Goal: Information Seeking & Learning: Learn about a topic

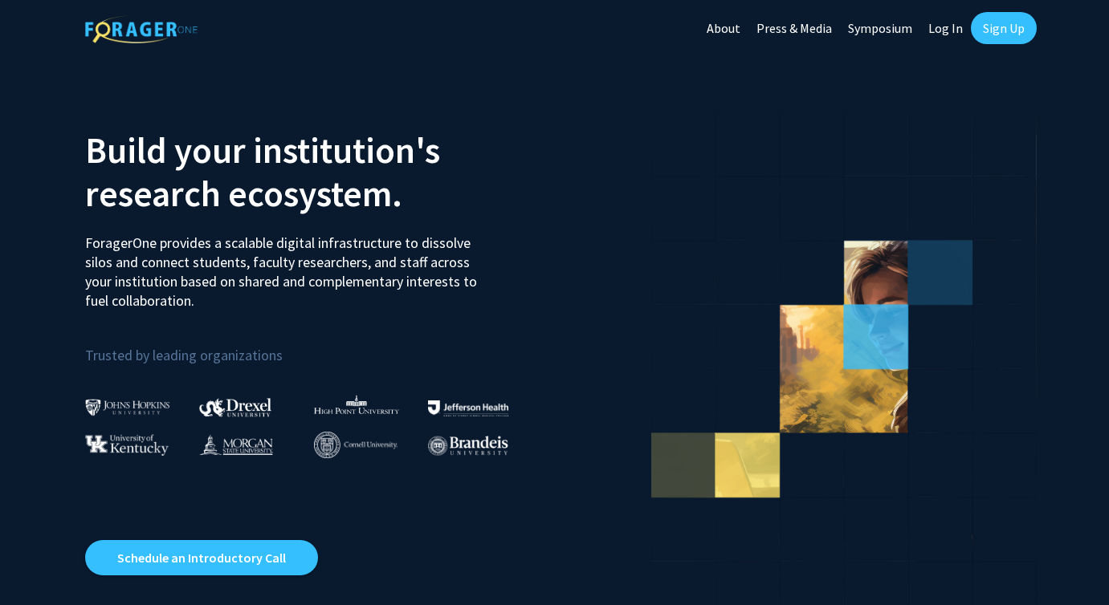
click at [941, 30] on link "Log In" at bounding box center [945, 28] width 51 height 56
select select
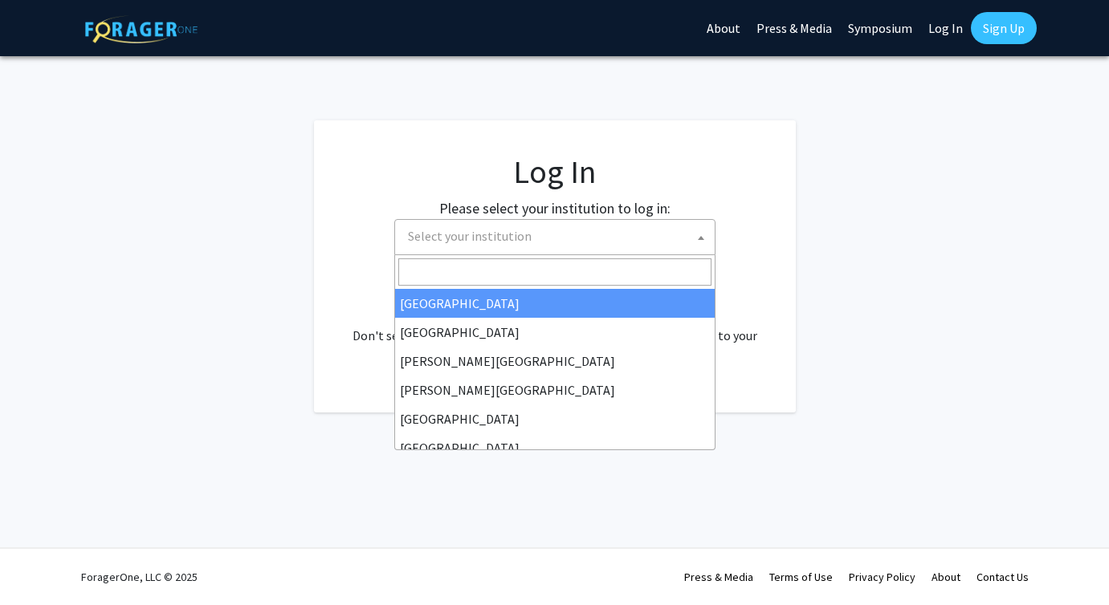
click at [580, 237] on span "Select your institution" at bounding box center [557, 236] width 313 height 33
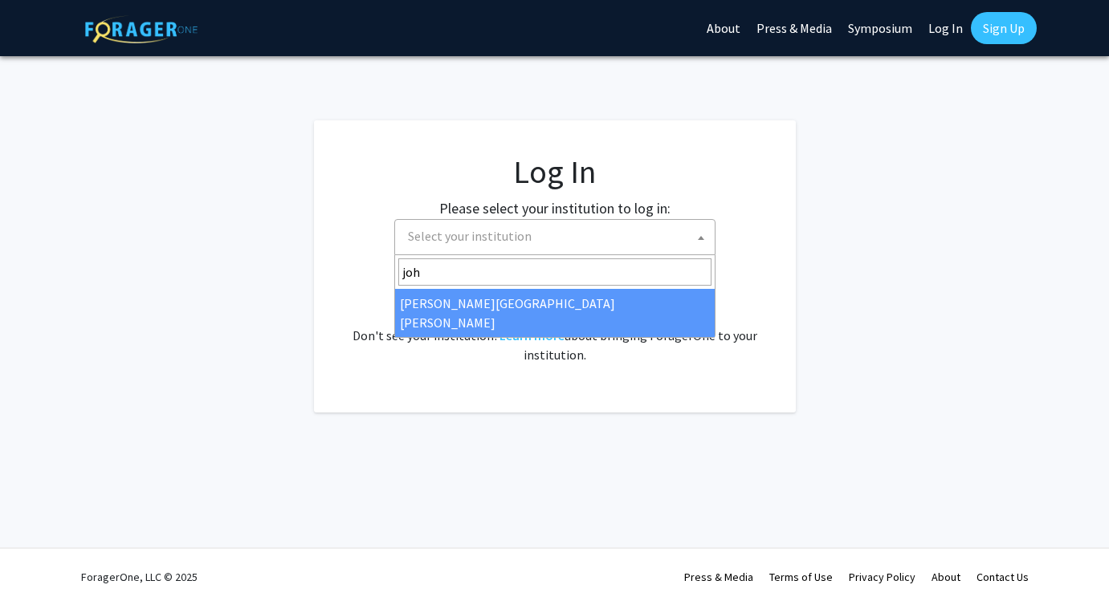
type input "joh"
select select "1"
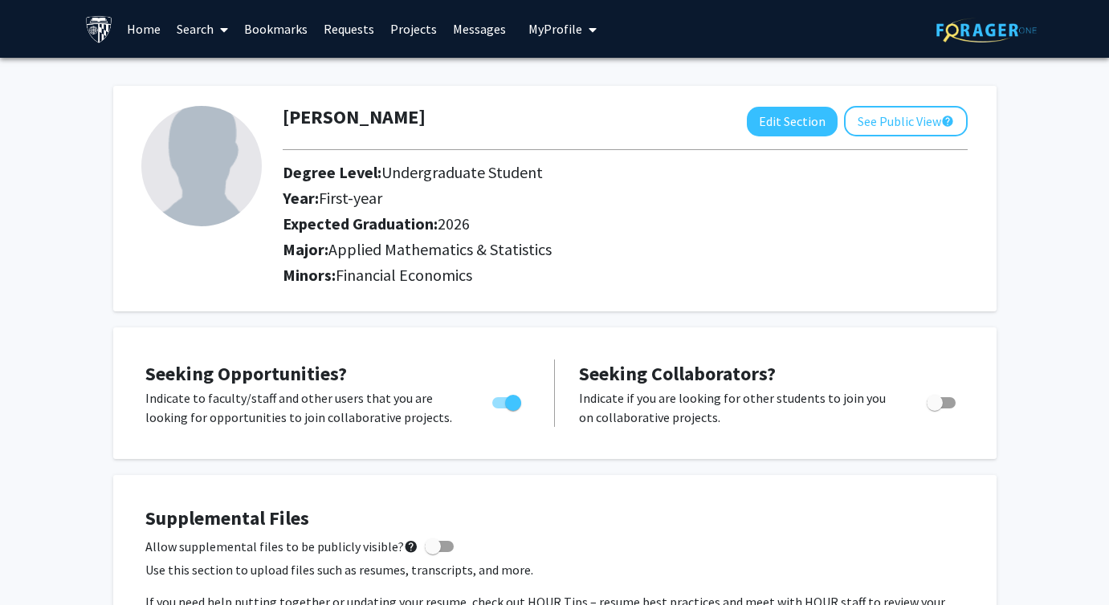
click at [186, 35] on link "Search" at bounding box center [202, 29] width 67 height 56
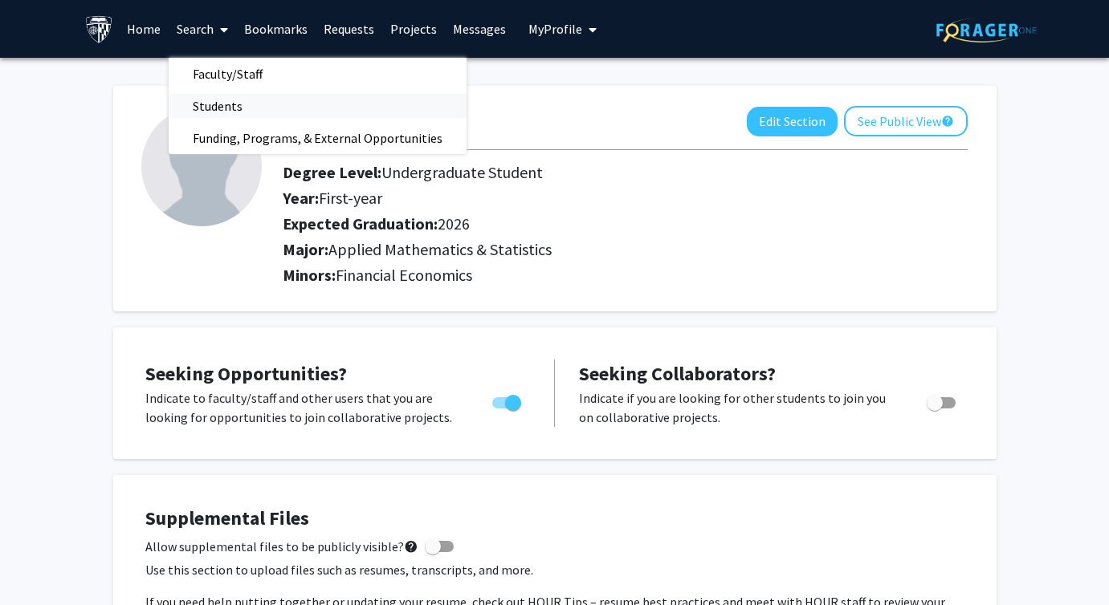
click at [222, 104] on span "Students" at bounding box center [218, 106] width 98 height 32
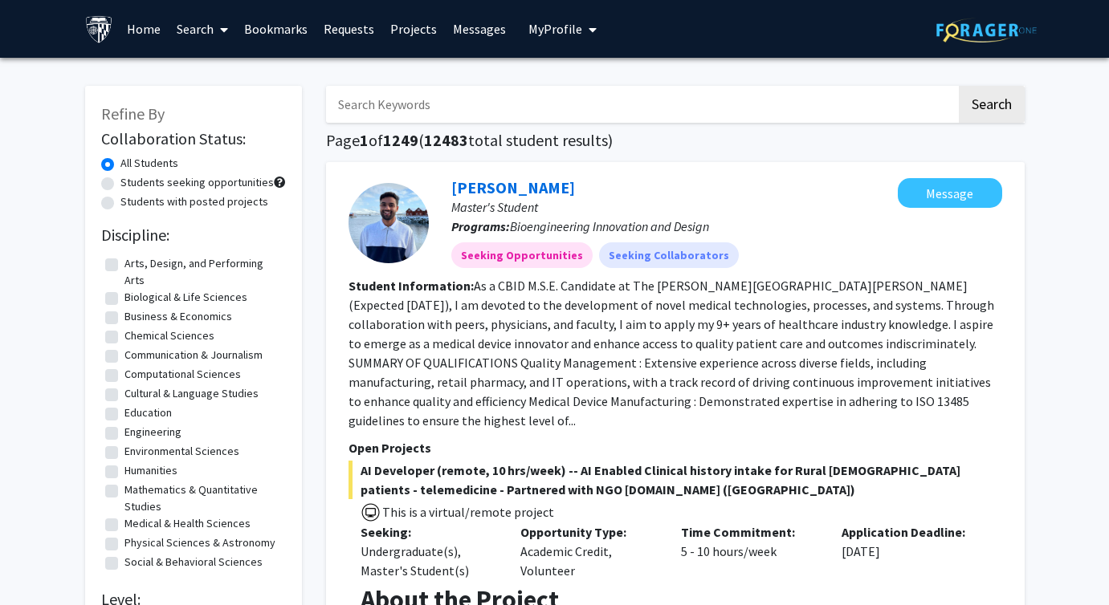
click at [218, 22] on span at bounding box center [221, 30] width 14 height 56
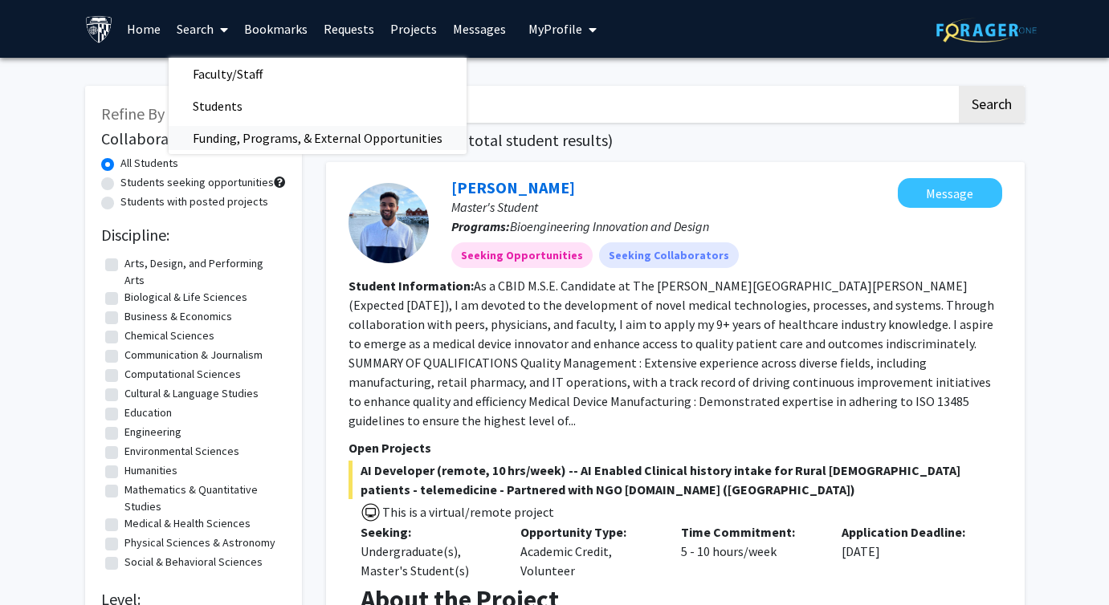
click at [240, 136] on span "Funding, Programs, & External Opportunities" at bounding box center [318, 138] width 298 height 32
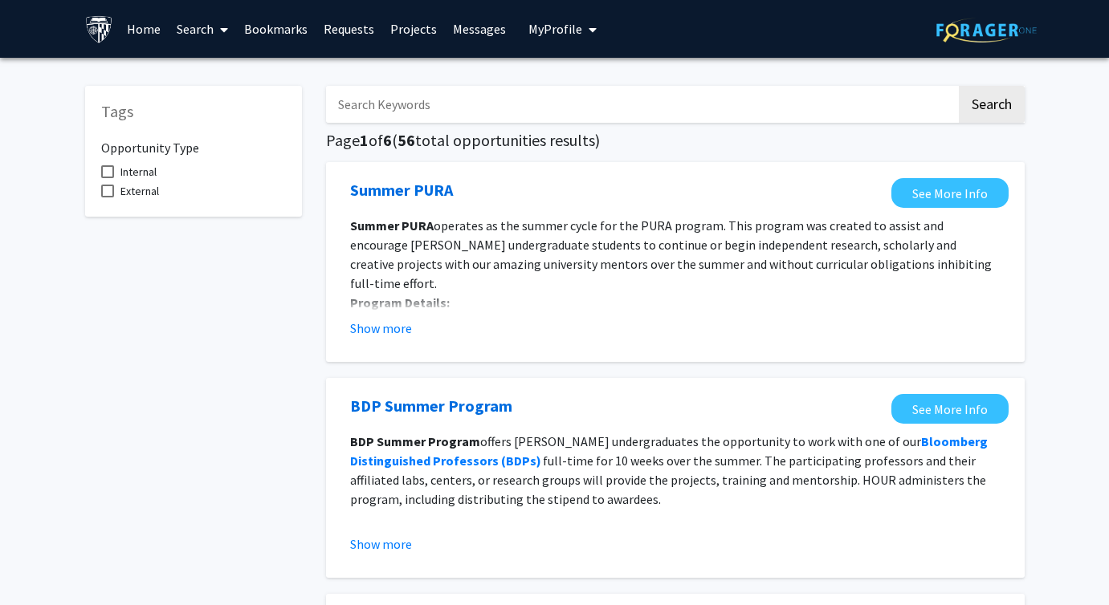
click at [417, 110] on input "Search Keywords" at bounding box center [641, 104] width 630 height 37
click at [721, 132] on h5 "Page 1 of 6 ( 56 total opportunities results)" at bounding box center [675, 140] width 698 height 19
click at [618, 100] on input "Search Keywords" at bounding box center [641, 104] width 630 height 37
click at [959, 86] on button "Search" at bounding box center [992, 104] width 66 height 37
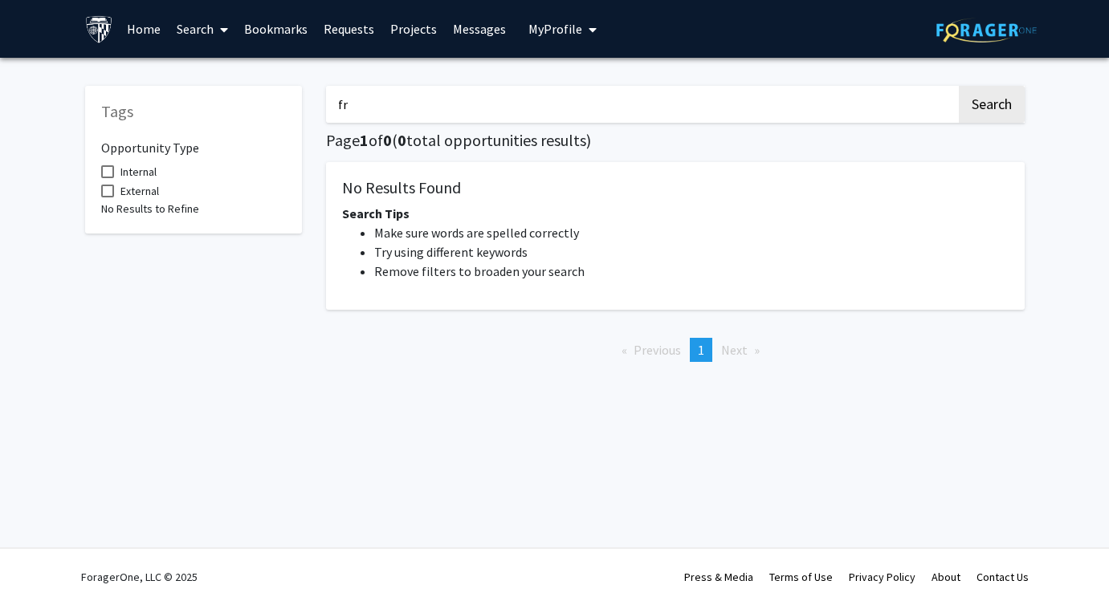
type input "f"
click at [959, 86] on button "Search" at bounding box center [992, 104] width 66 height 37
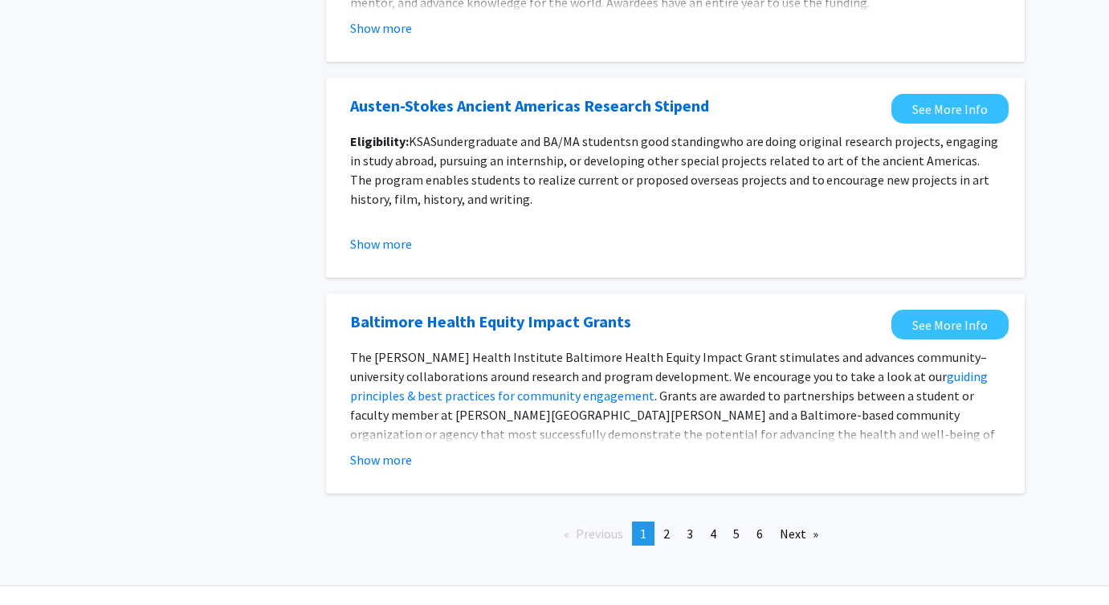
scroll to position [1804, 0]
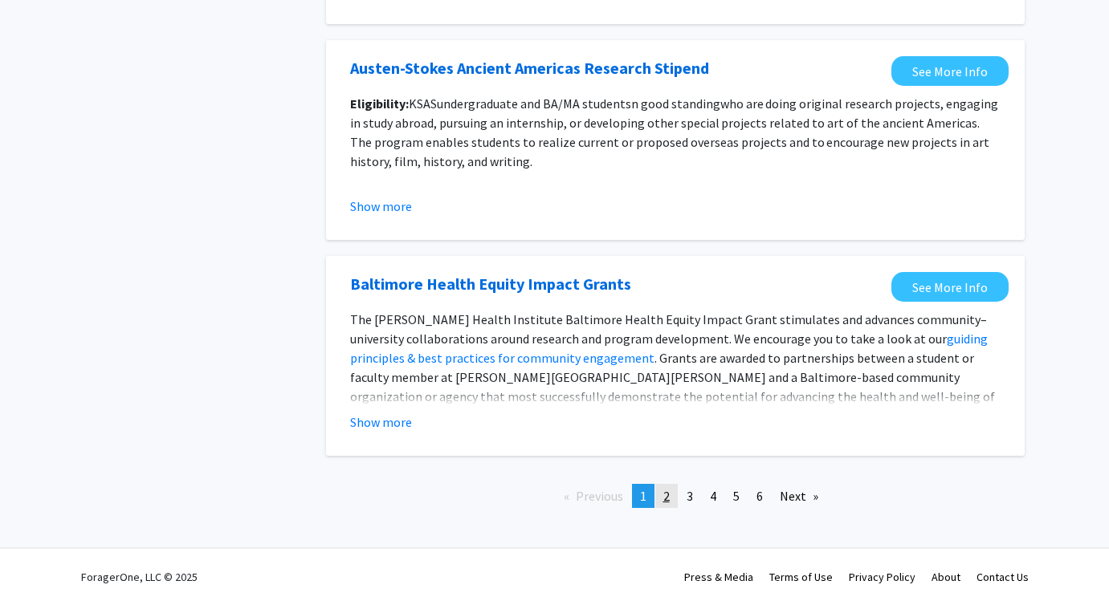
click at [668, 495] on span "2" at bounding box center [666, 496] width 6 height 16
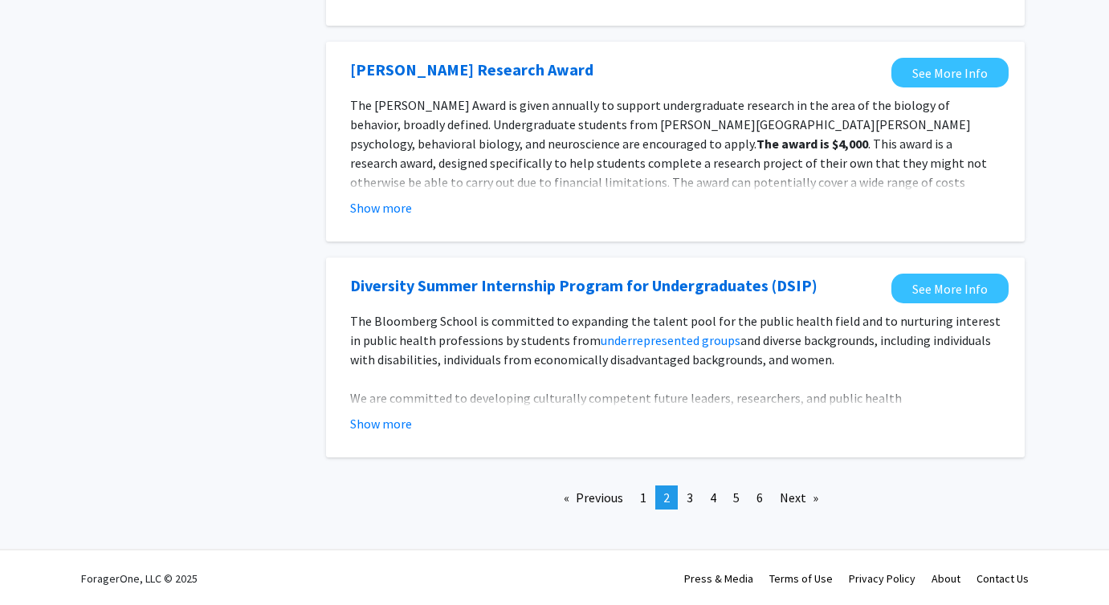
scroll to position [1868, 0]
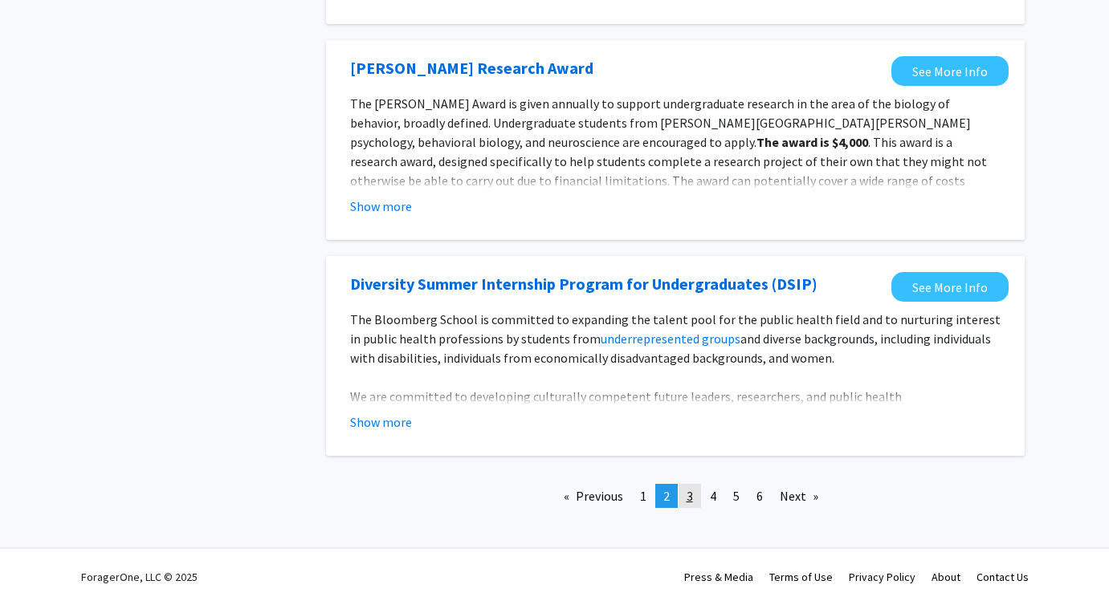
click at [691, 495] on span "3" at bounding box center [689, 496] width 6 height 16
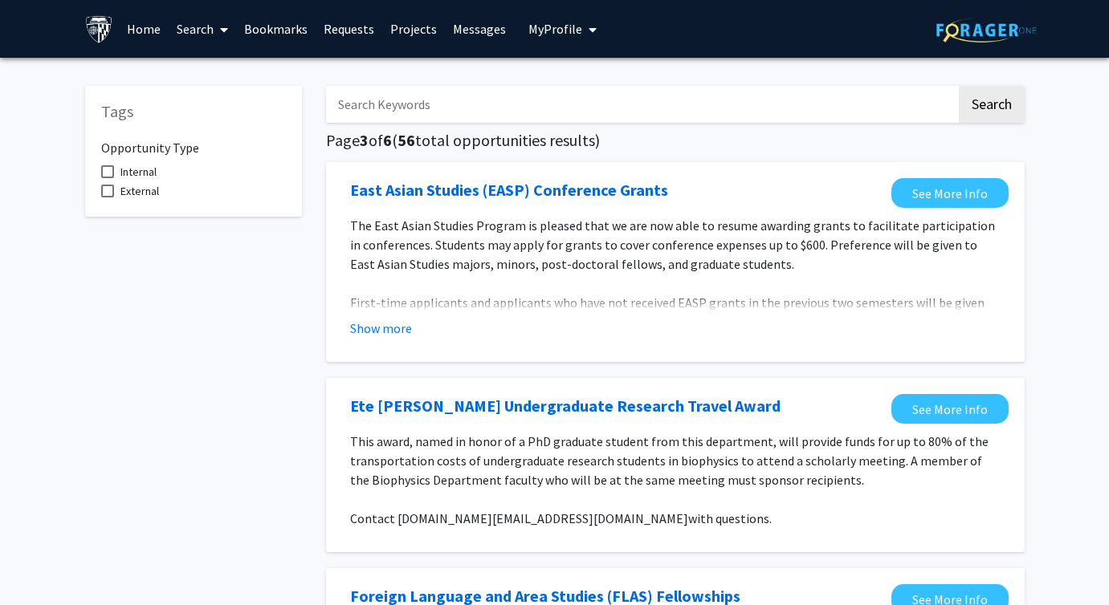
click at [200, 40] on link "Search" at bounding box center [202, 29] width 67 height 56
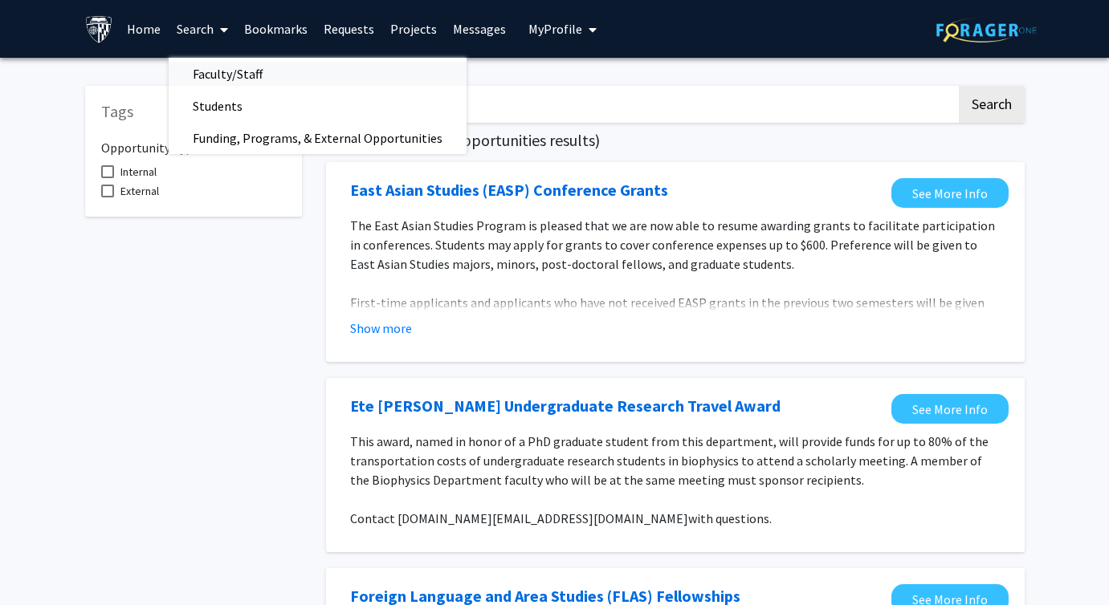
click at [247, 73] on span "Faculty/Staff" at bounding box center [228, 74] width 118 height 32
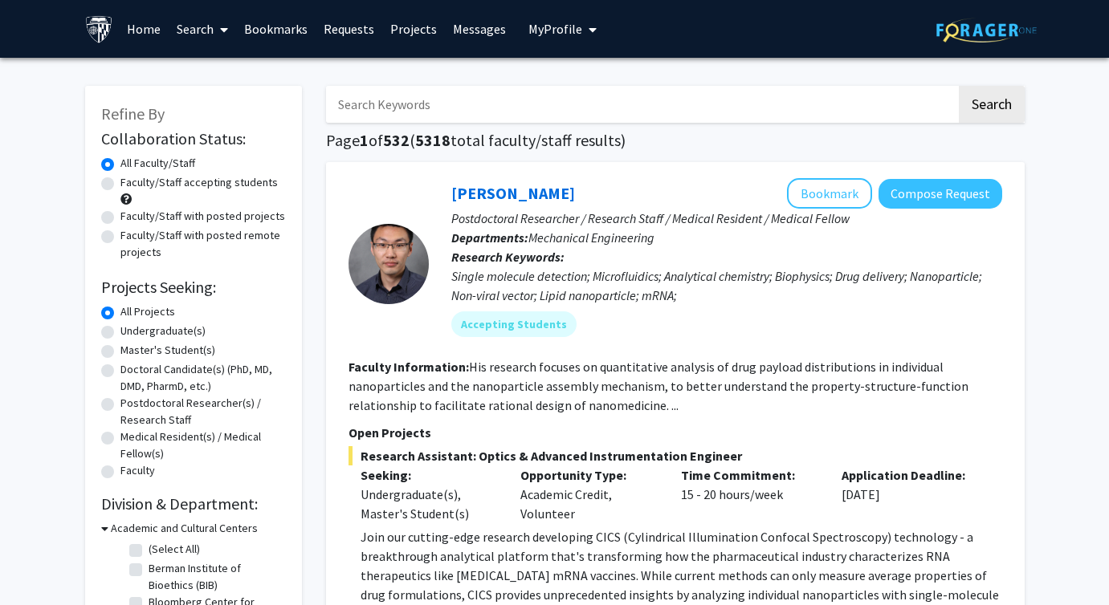
click at [189, 332] on label "Undergraduate(s)" at bounding box center [162, 331] width 85 height 17
click at [131, 332] on input "Undergraduate(s)" at bounding box center [125, 328] width 10 height 10
radio input "true"
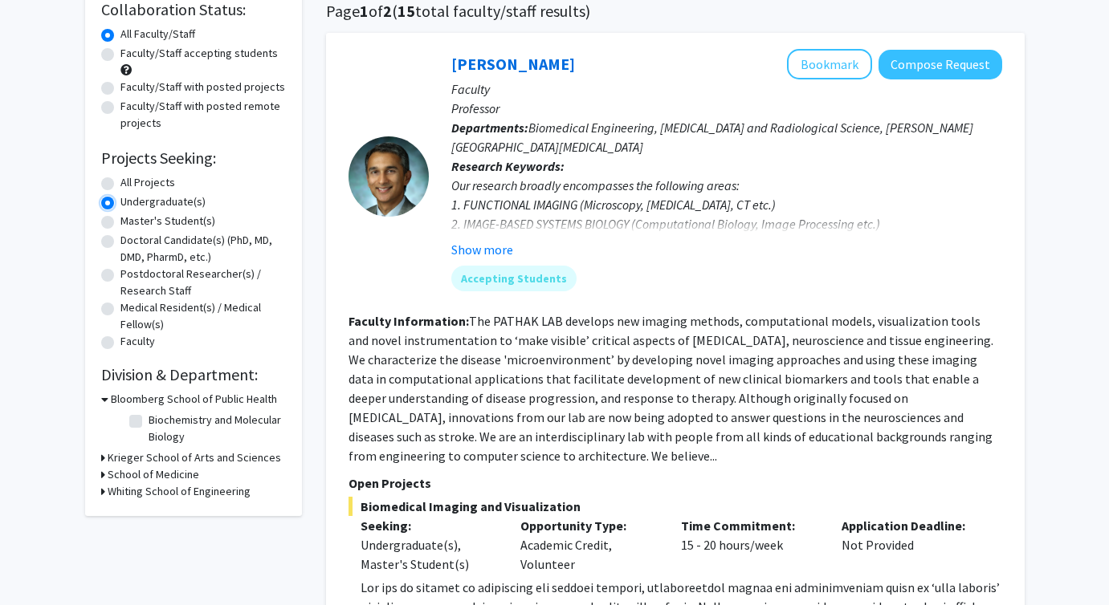
scroll to position [136, 0]
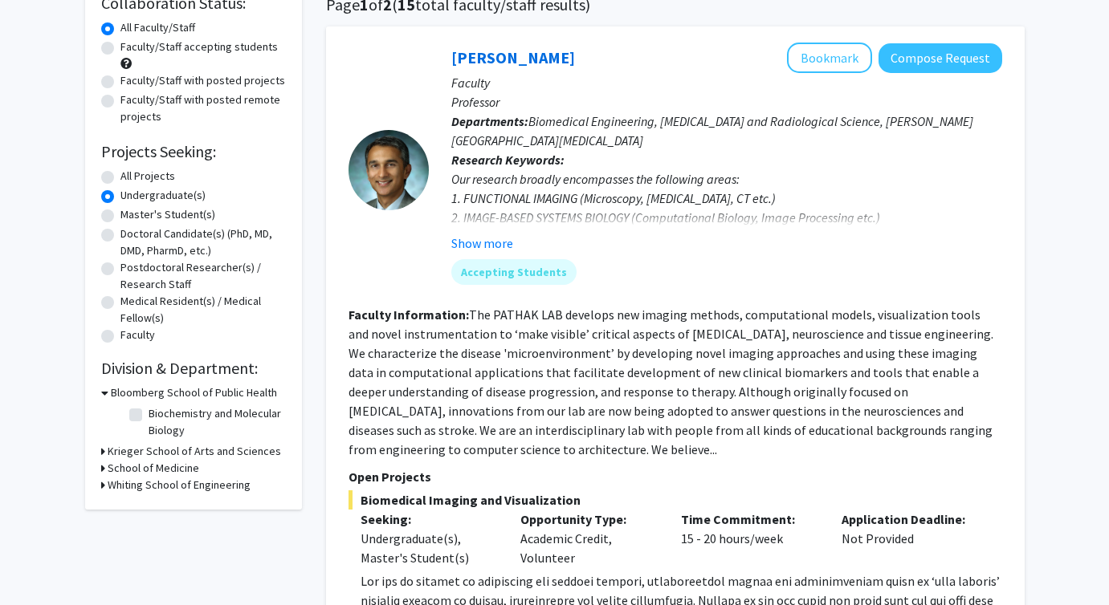
click at [99, 483] on div "Refine By Collaboration Status: Collaboration Status All Faculty/Staff Collabor…" at bounding box center [193, 230] width 217 height 560
click at [101, 486] on icon at bounding box center [103, 485] width 4 height 17
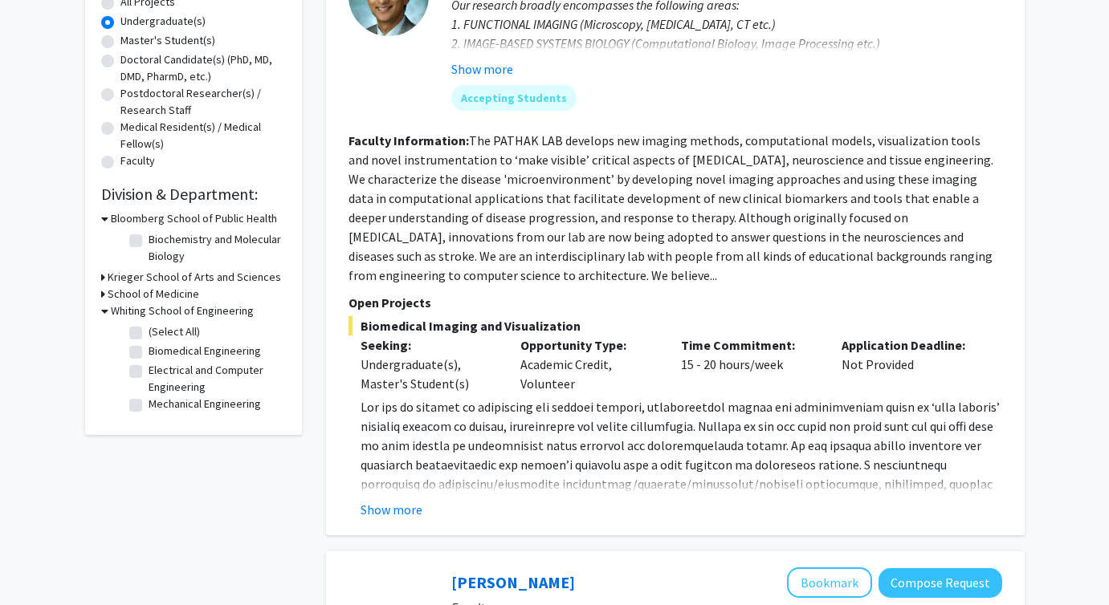
scroll to position [324, 0]
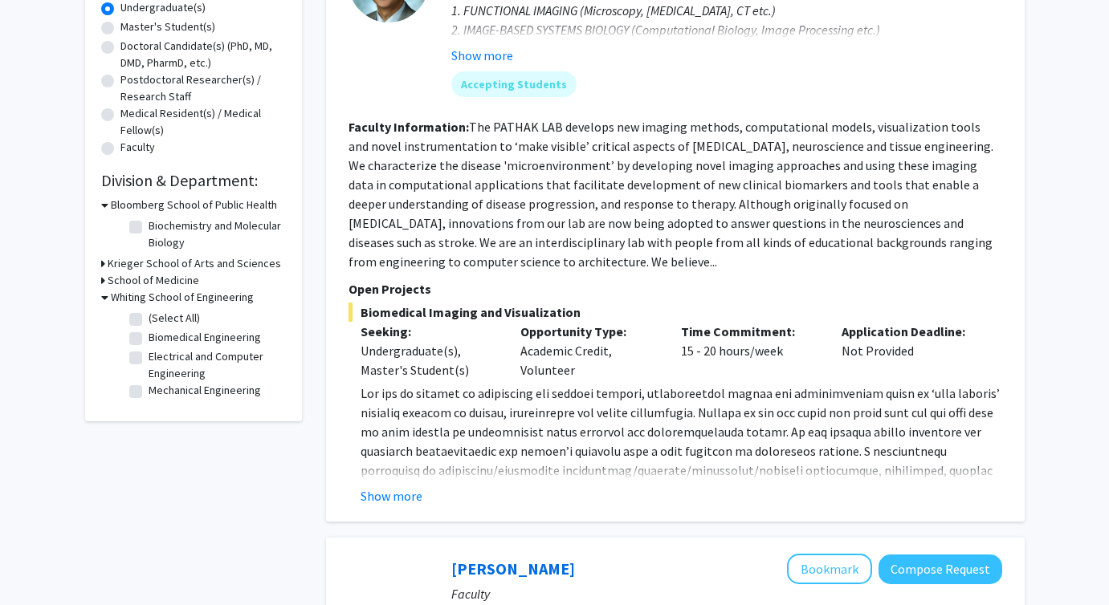
click at [140, 281] on h3 "School of Medicine" at bounding box center [154, 280] width 92 height 17
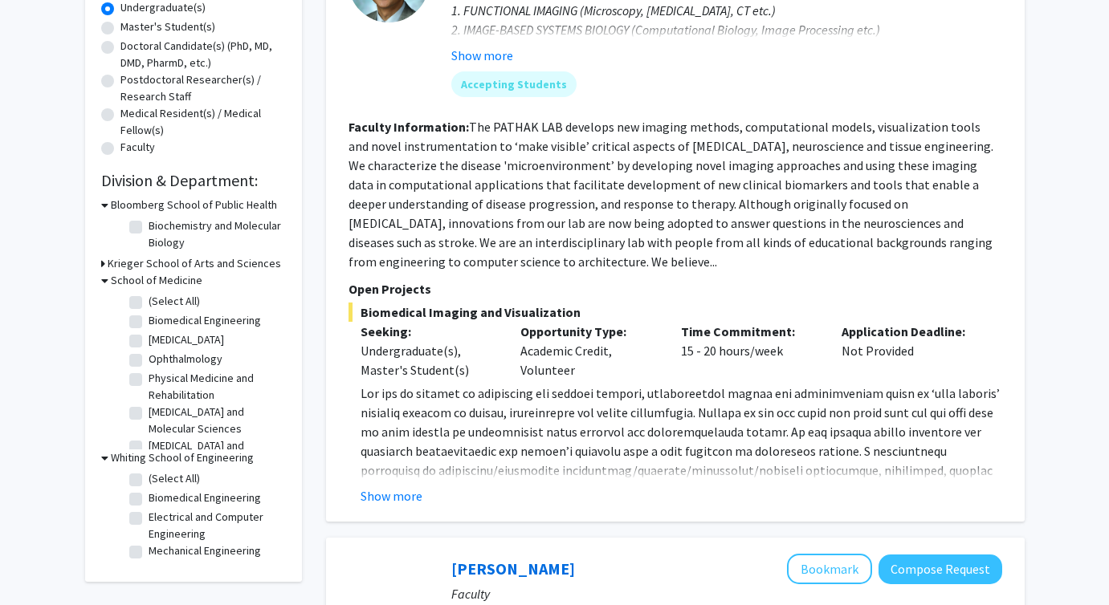
click at [127, 259] on h3 "Krieger School of Arts and Sciences" at bounding box center [194, 263] width 173 height 17
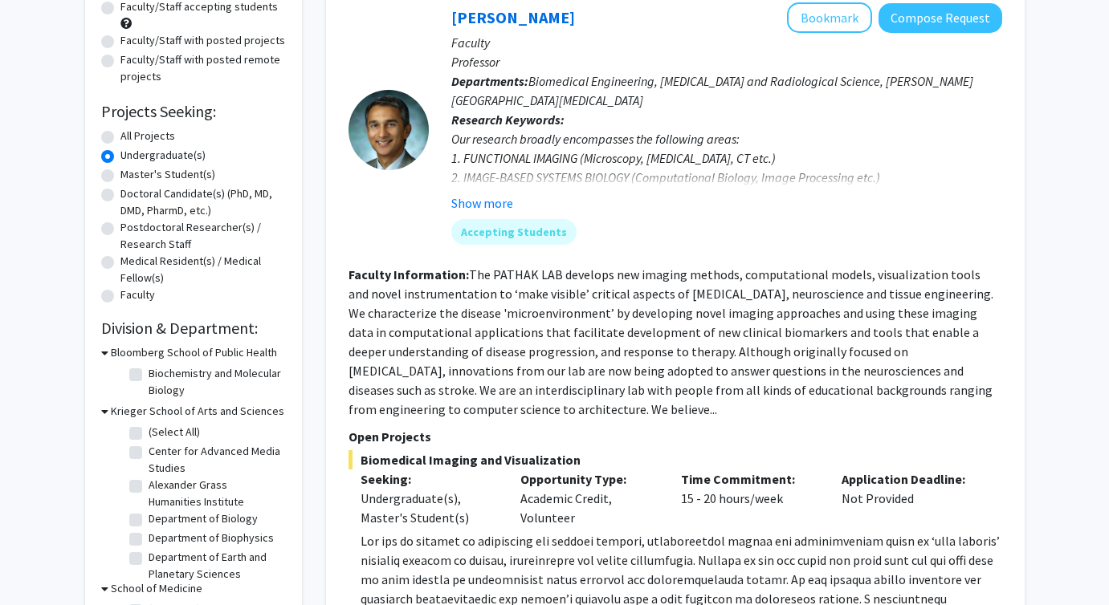
scroll to position [173, 0]
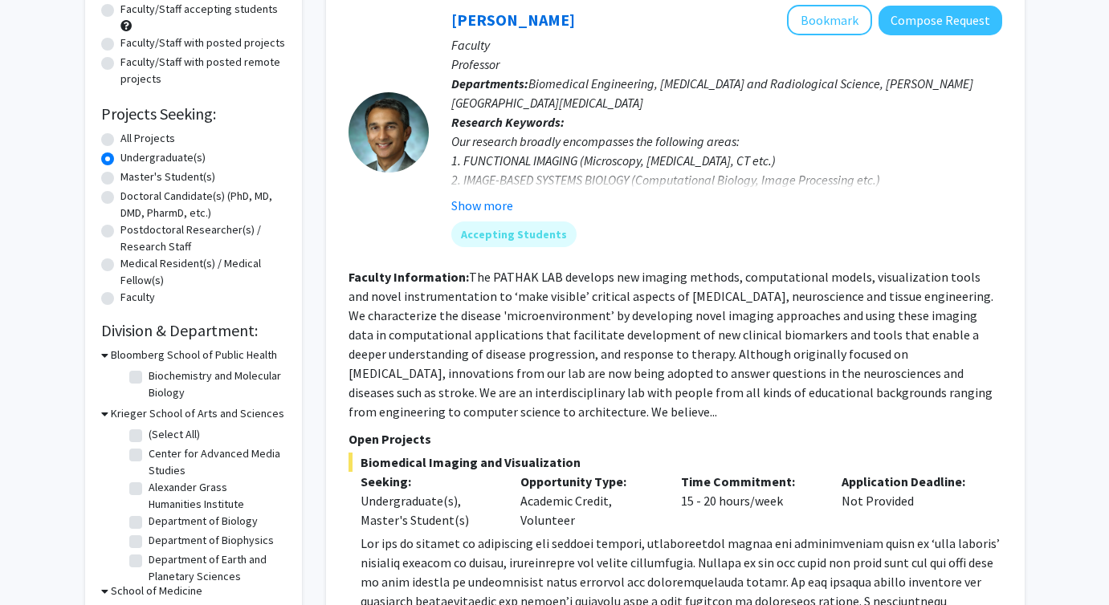
click at [124, 185] on div "Master's Student(s)" at bounding box center [193, 178] width 185 height 19
click at [120, 181] on label "Master's Student(s)" at bounding box center [167, 177] width 95 height 17
click at [120, 179] on input "Master's Student(s)" at bounding box center [125, 174] width 10 height 10
radio input "true"
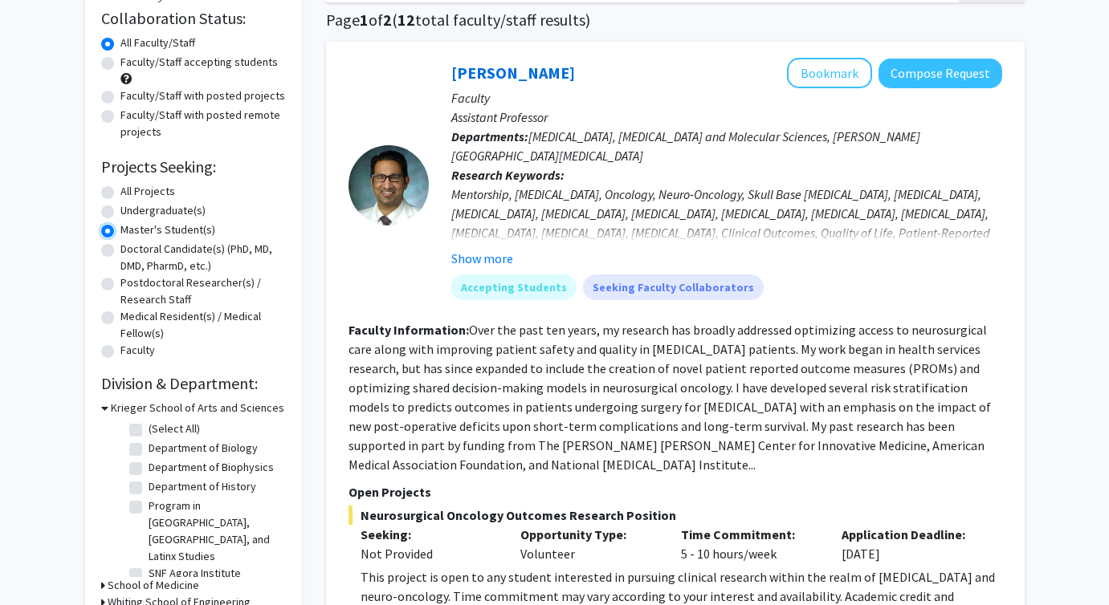
scroll to position [118, 0]
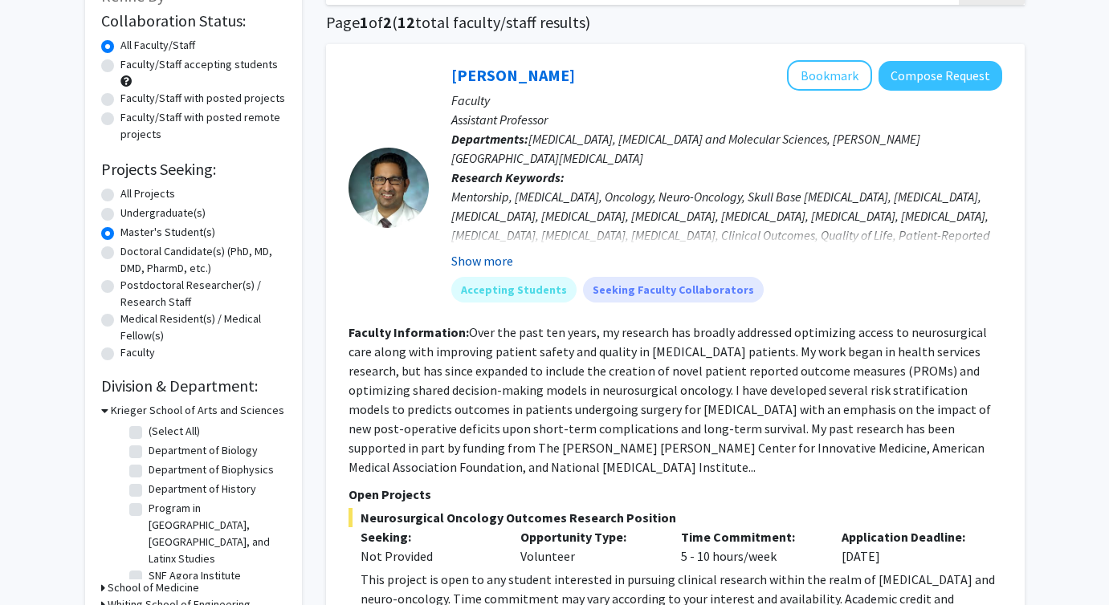
click at [496, 262] on button "Show more" at bounding box center [482, 260] width 62 height 19
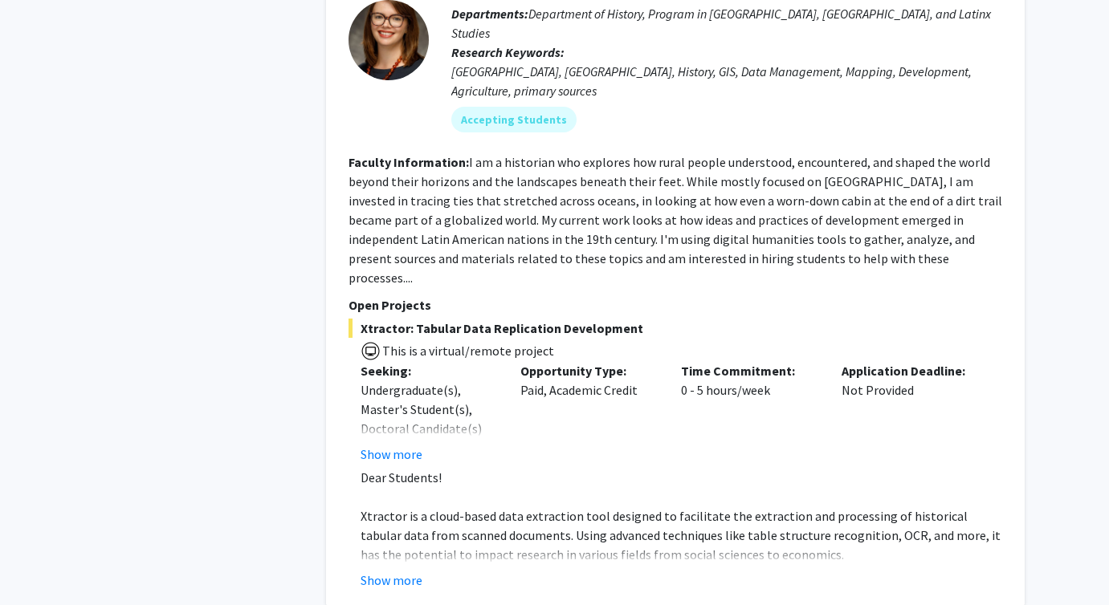
scroll to position [2952, 0]
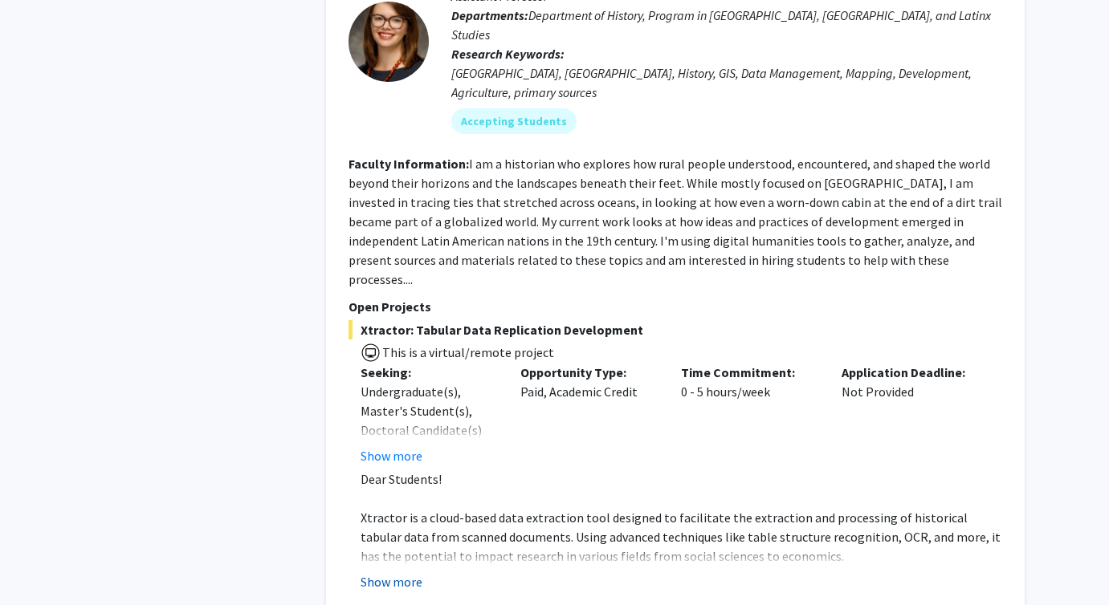
click at [400, 572] on button "Show more" at bounding box center [391, 581] width 62 height 19
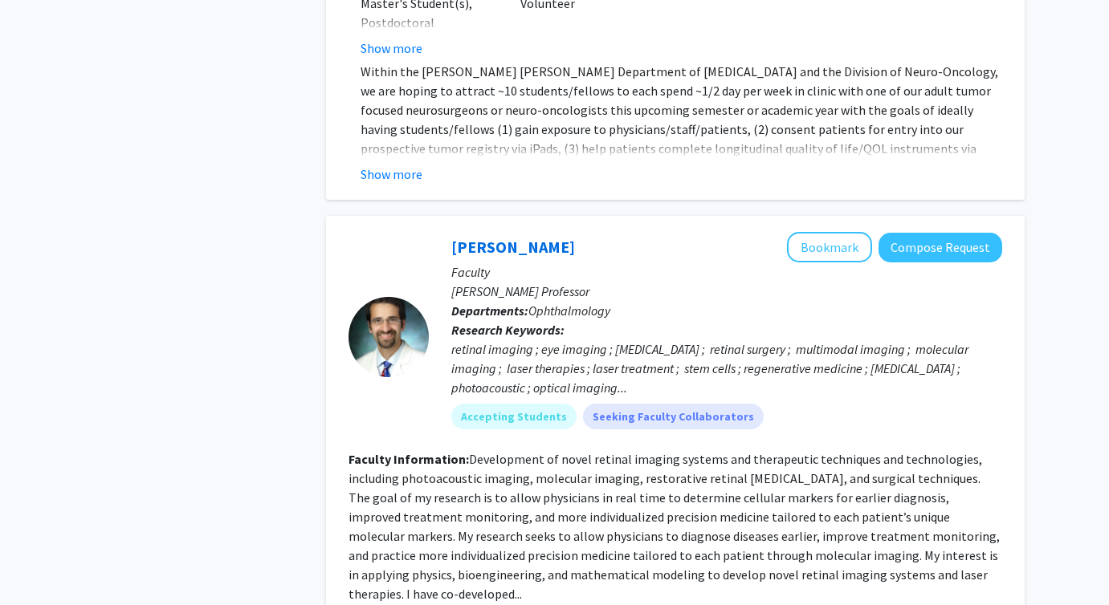
scroll to position [0, 0]
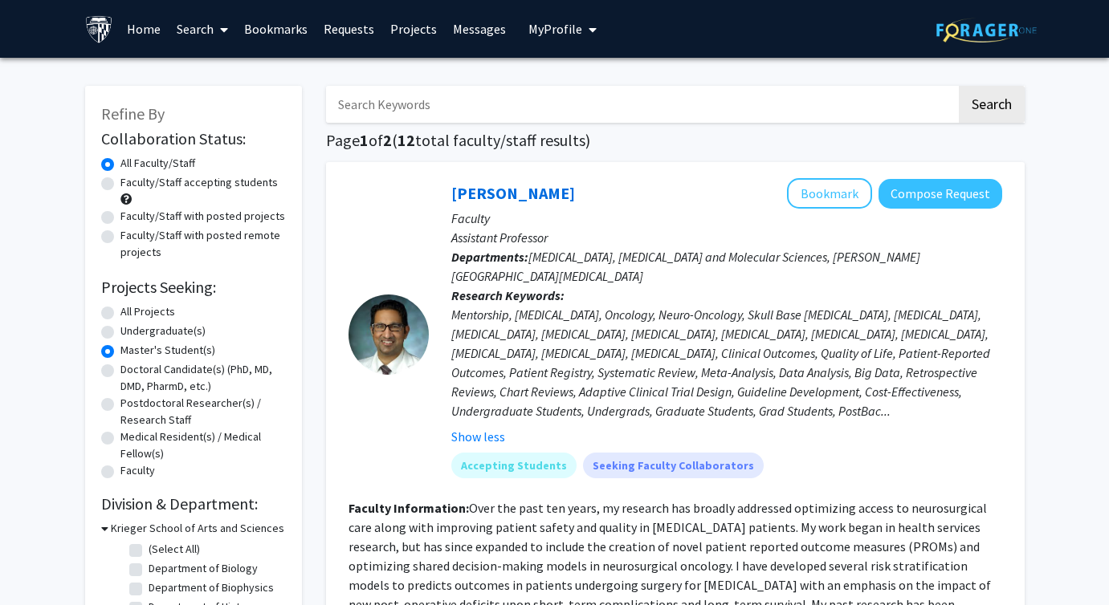
click at [120, 334] on label "Undergraduate(s)" at bounding box center [162, 331] width 85 height 17
click at [120, 333] on input "Undergraduate(s)" at bounding box center [125, 328] width 10 height 10
radio input "true"
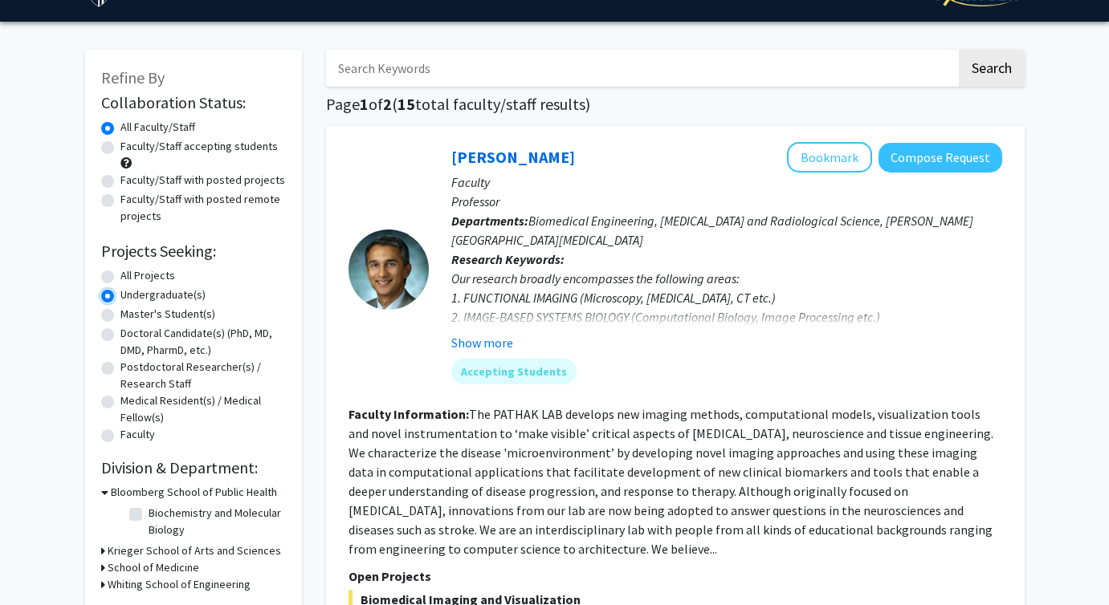
scroll to position [38, 0]
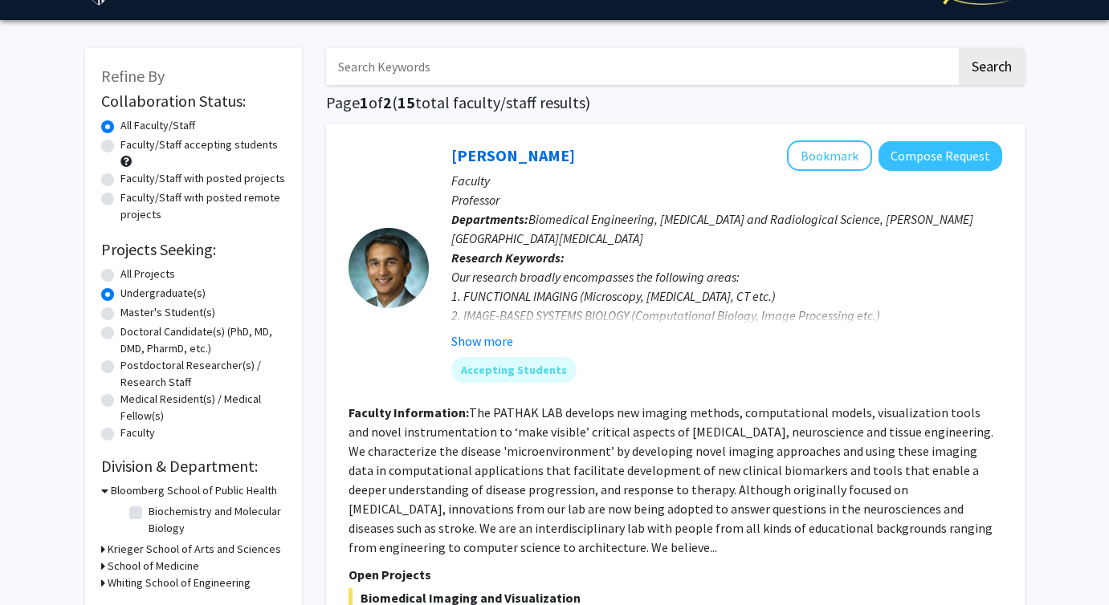
click at [199, 148] on label "Faculty/Staff accepting students" at bounding box center [198, 144] width 157 height 17
click at [131, 147] on input "Faculty/Staff accepting students" at bounding box center [125, 141] width 10 height 10
radio input "true"
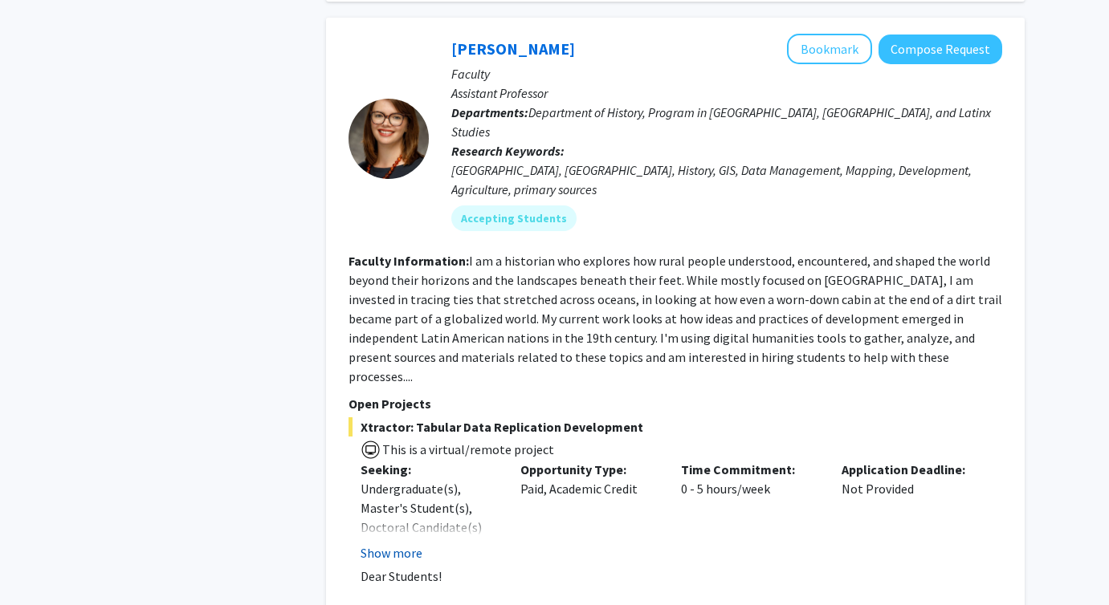
scroll to position [913, 0]
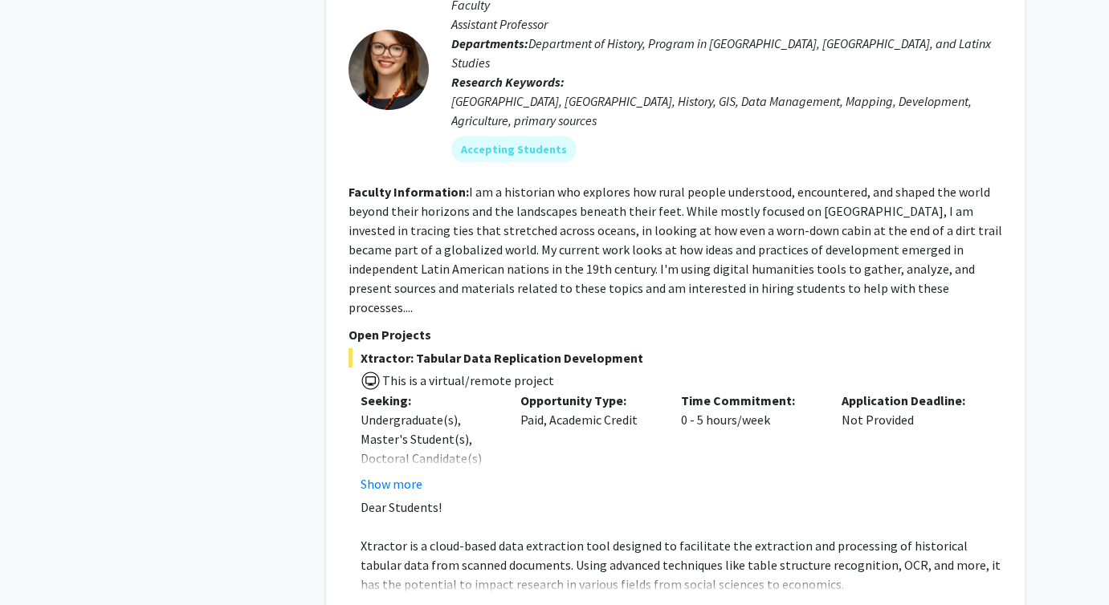
click at [405, 601] on button "Show more" at bounding box center [391, 610] width 62 height 19
click at [389, 474] on button "Show more" at bounding box center [391, 483] width 62 height 19
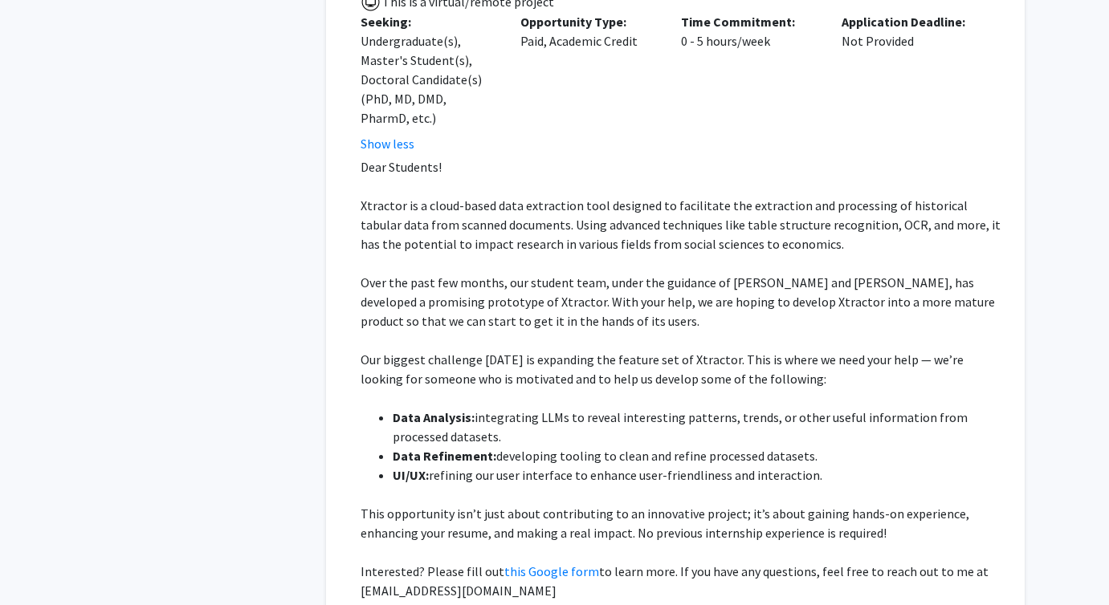
scroll to position [1296, 0]
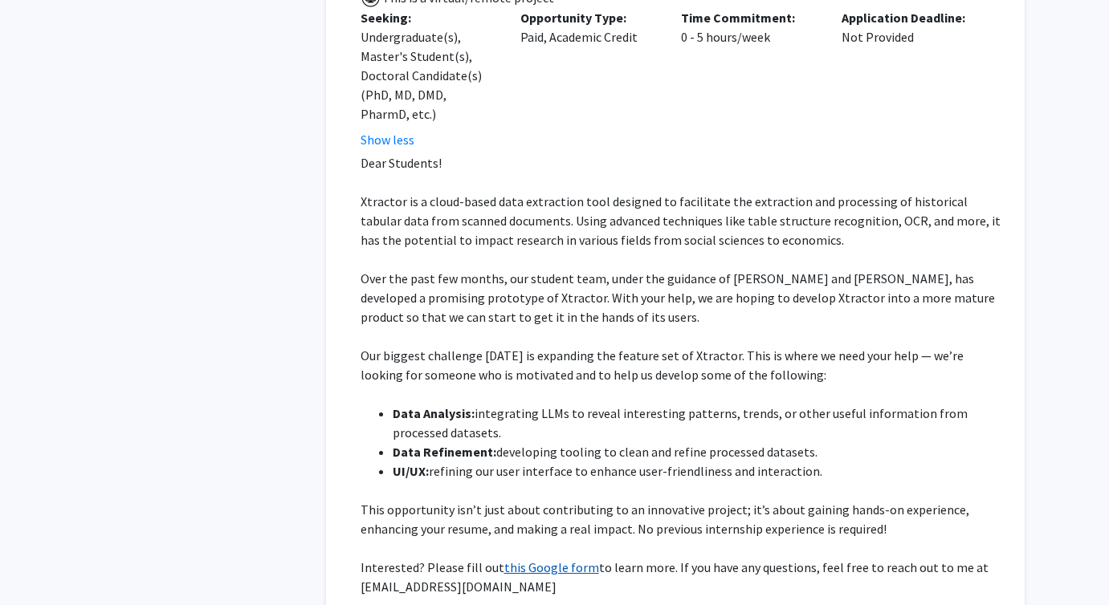
click at [567, 560] on link "this Google form" at bounding box center [551, 568] width 95 height 16
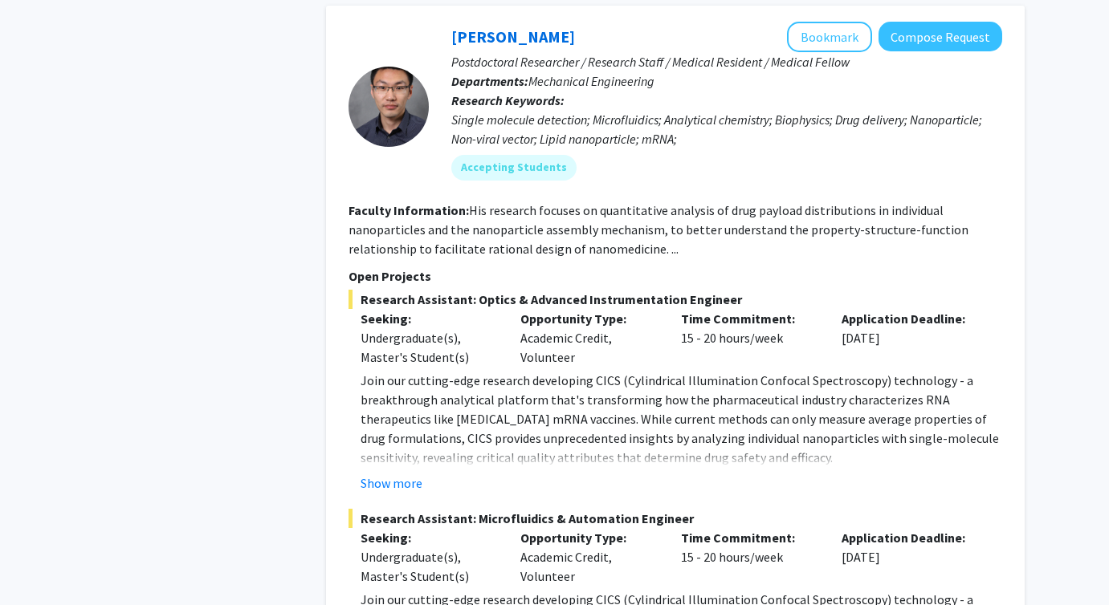
scroll to position [2042, 0]
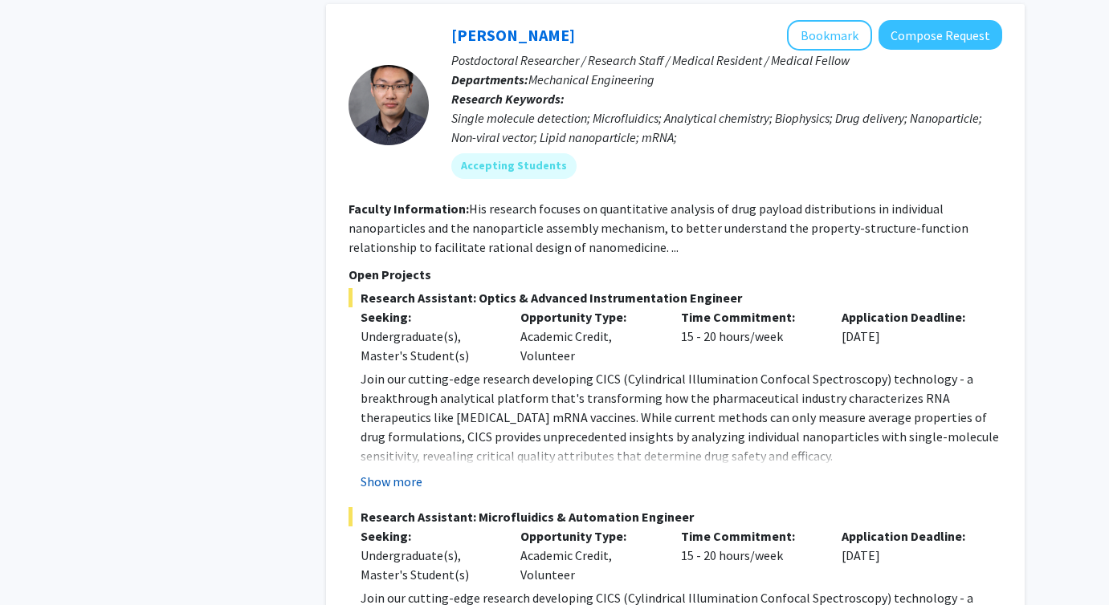
click at [410, 472] on button "Show more" at bounding box center [391, 481] width 62 height 19
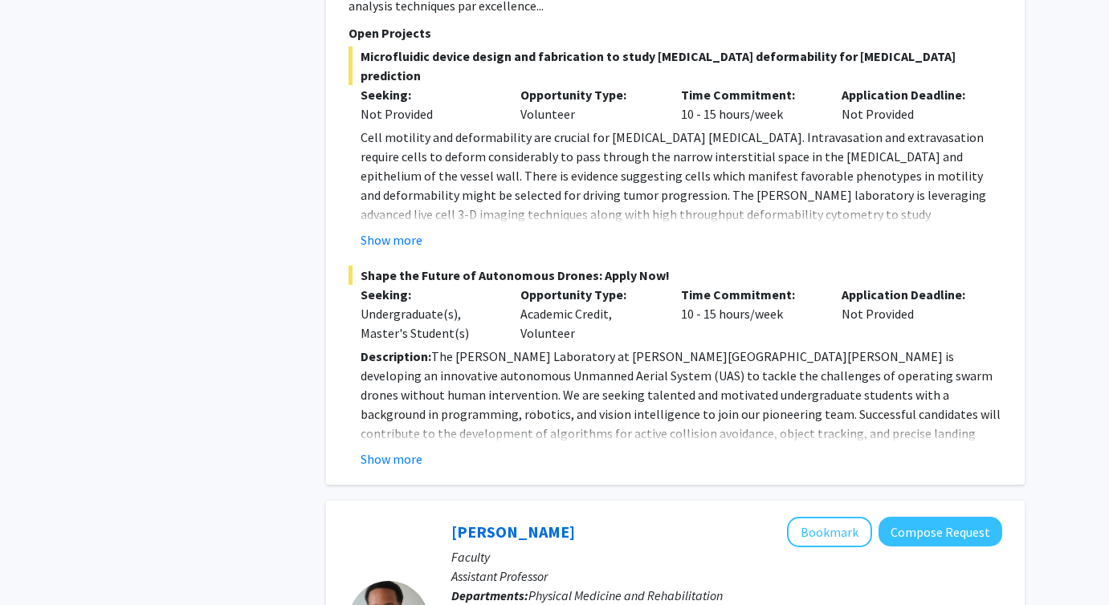
scroll to position [5248, 0]
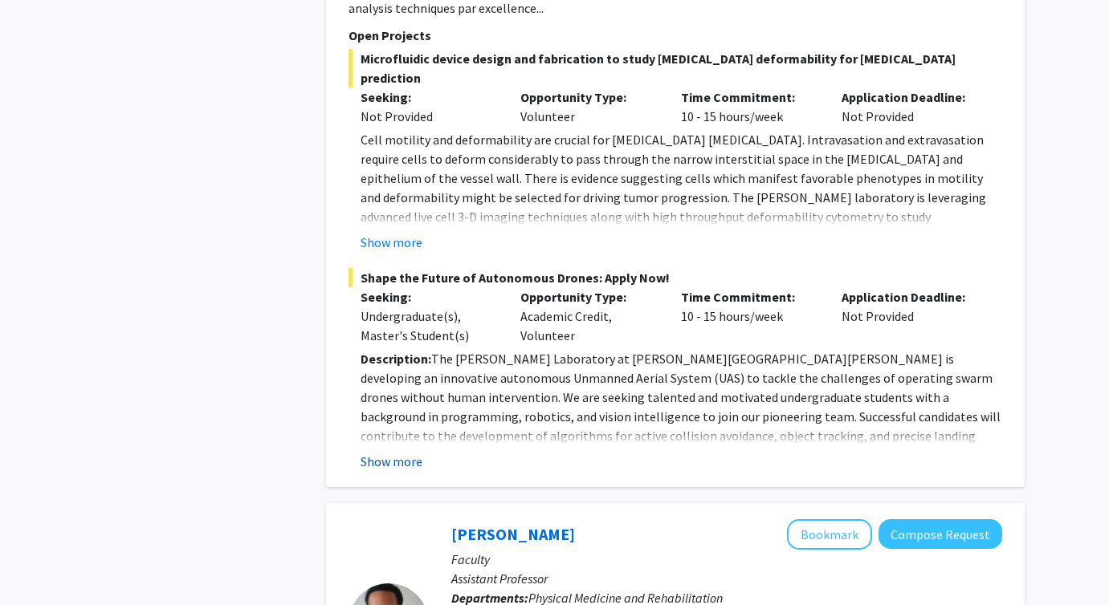
click at [379, 452] on button "Show more" at bounding box center [391, 461] width 62 height 19
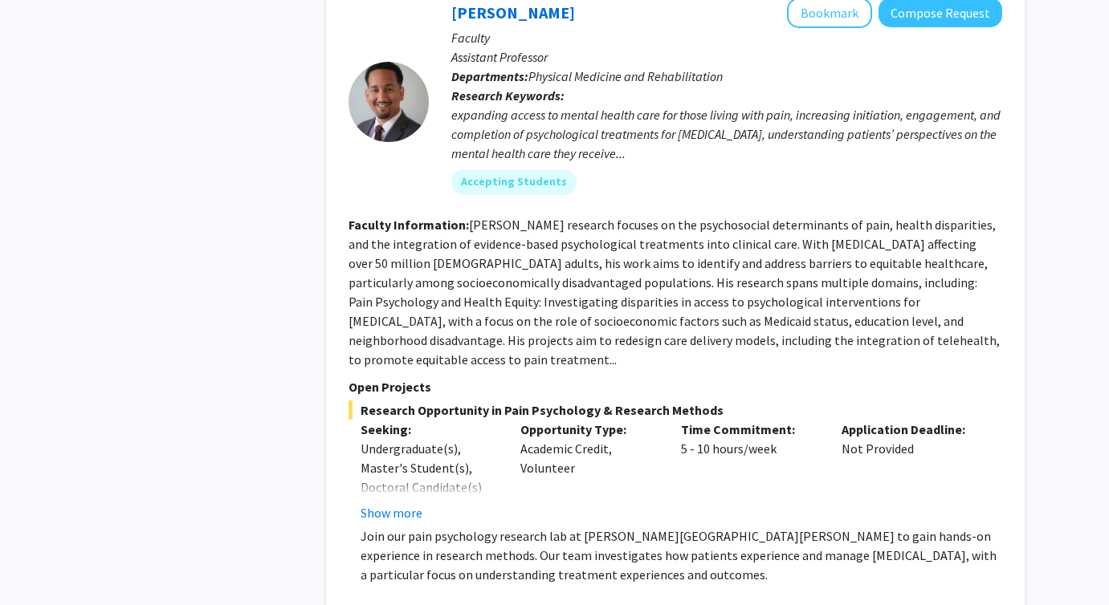
scroll to position [6256, 0]
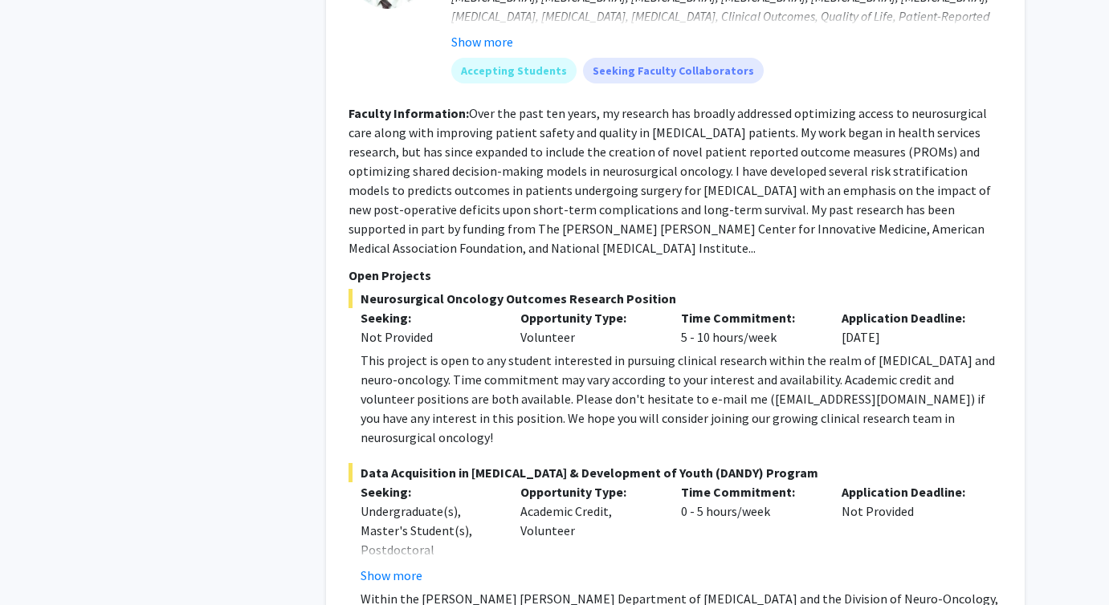
scroll to position [8069, 0]
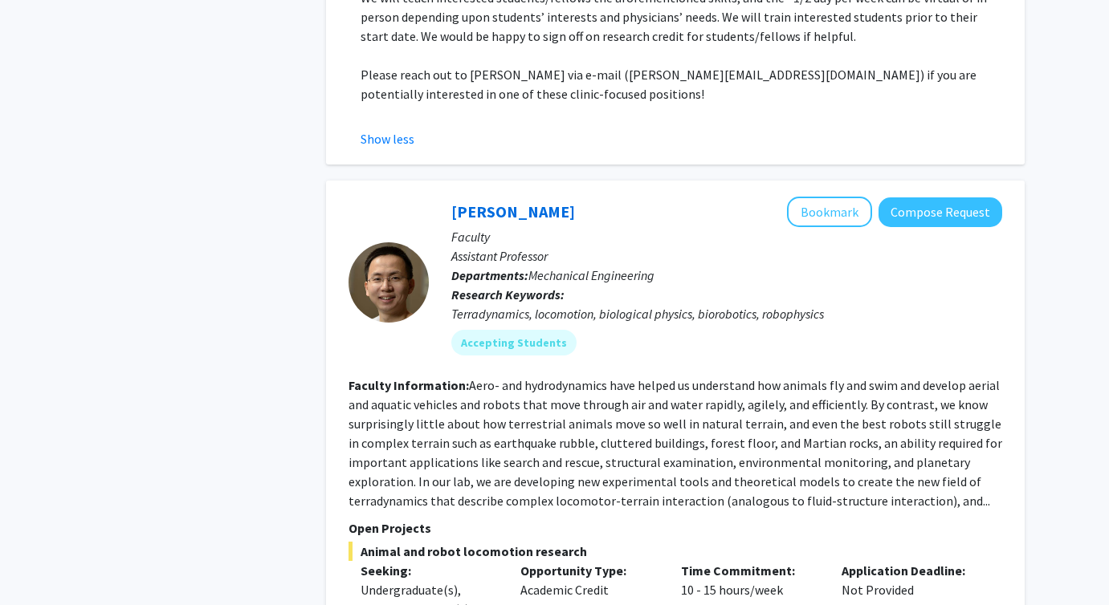
scroll to position [8828, 0]
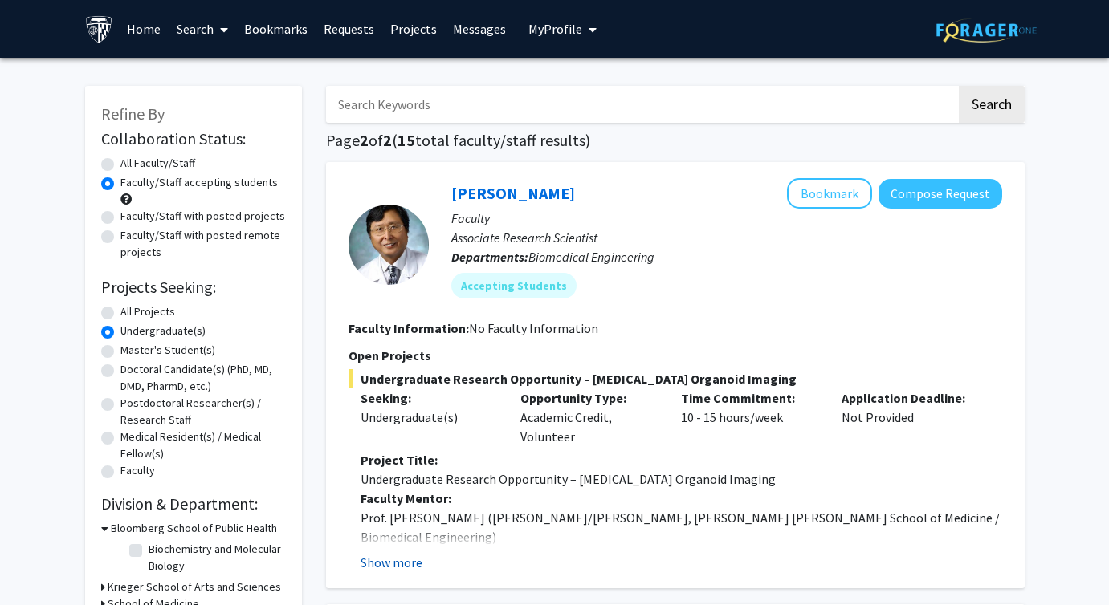
click at [401, 566] on button "Show more" at bounding box center [391, 562] width 62 height 19
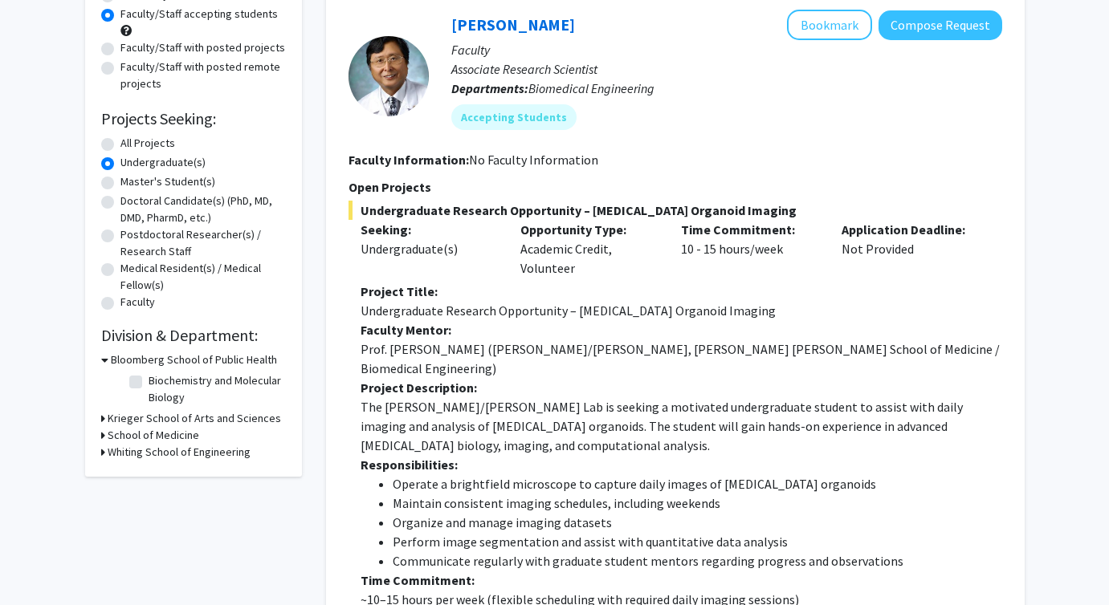
scroll to position [168, 0]
